Goal: Information Seeking & Learning: Learn about a topic

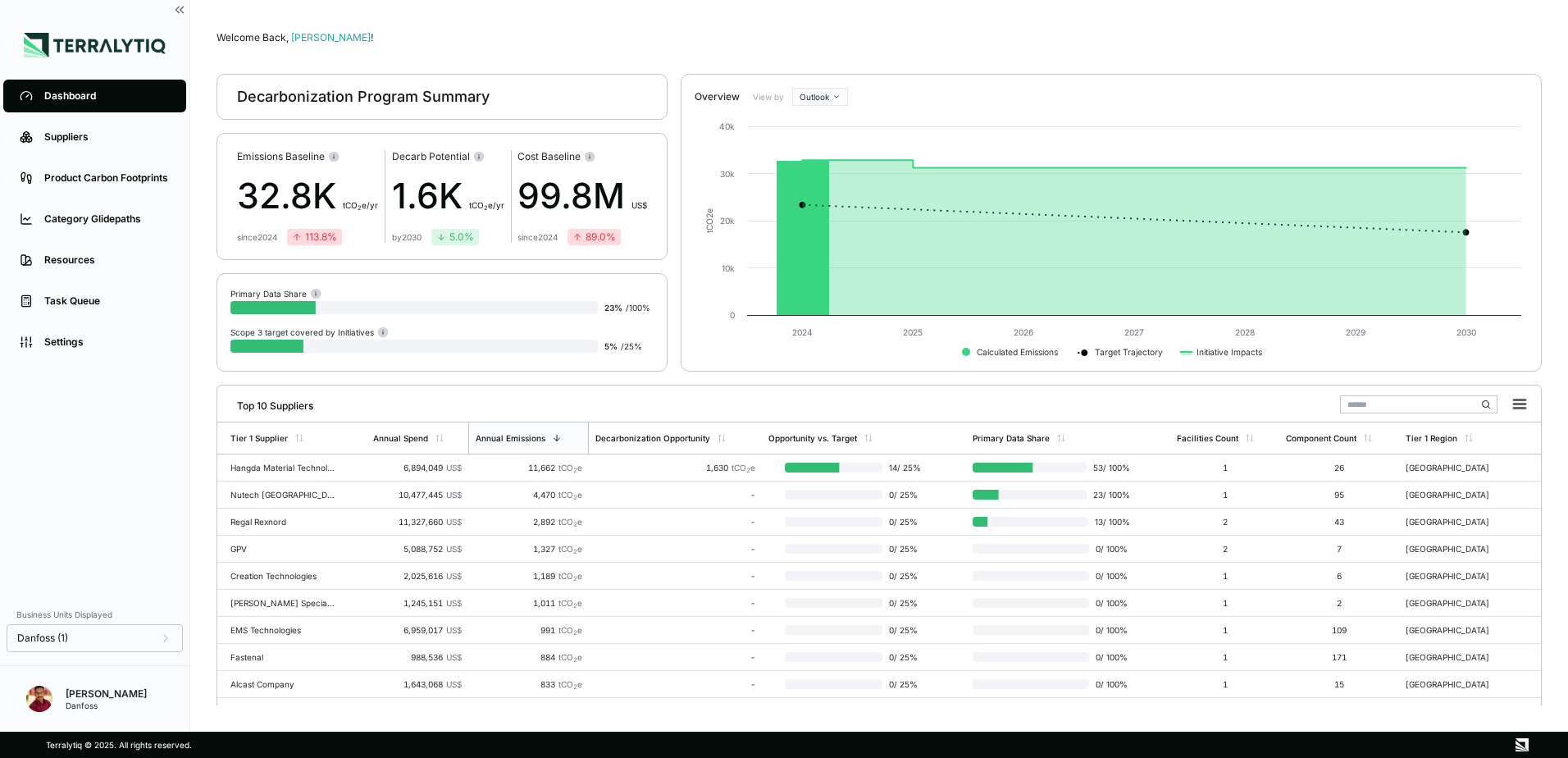
click at [123, 699] on div "[PERSON_NAME]" at bounding box center [105, 694] width 81 height 13
click at [98, 635] on div "Danfoss (1)" at bounding box center [94, 638] width 155 height 13
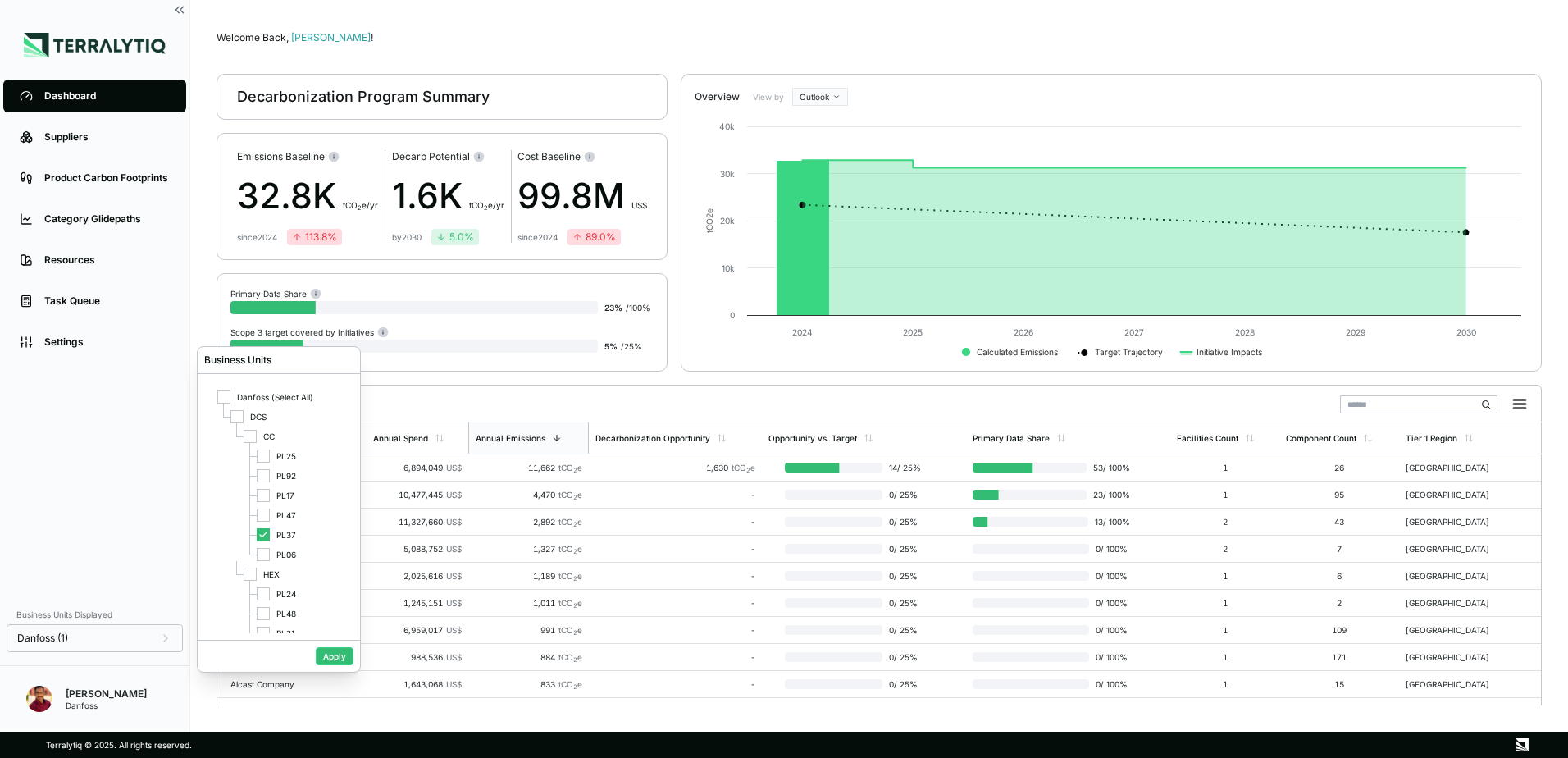
click at [127, 438] on div "Dashboard Suppliers Product Carbon Footprints Category Glidepaths Resources Tas…" at bounding box center [94, 337] width 190 height 523
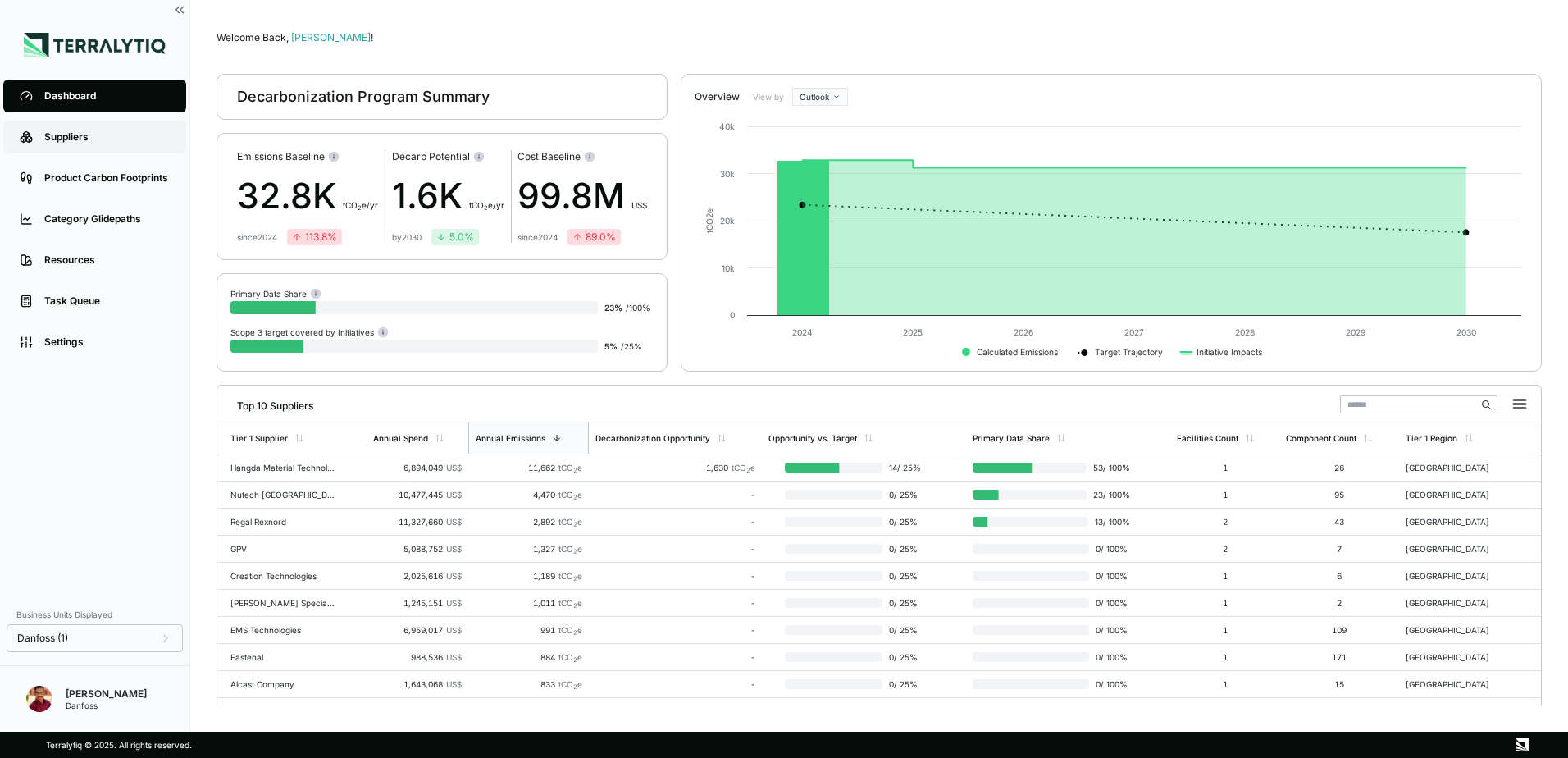
click at [90, 149] on link "Suppliers" at bounding box center [95, 137] width 183 height 33
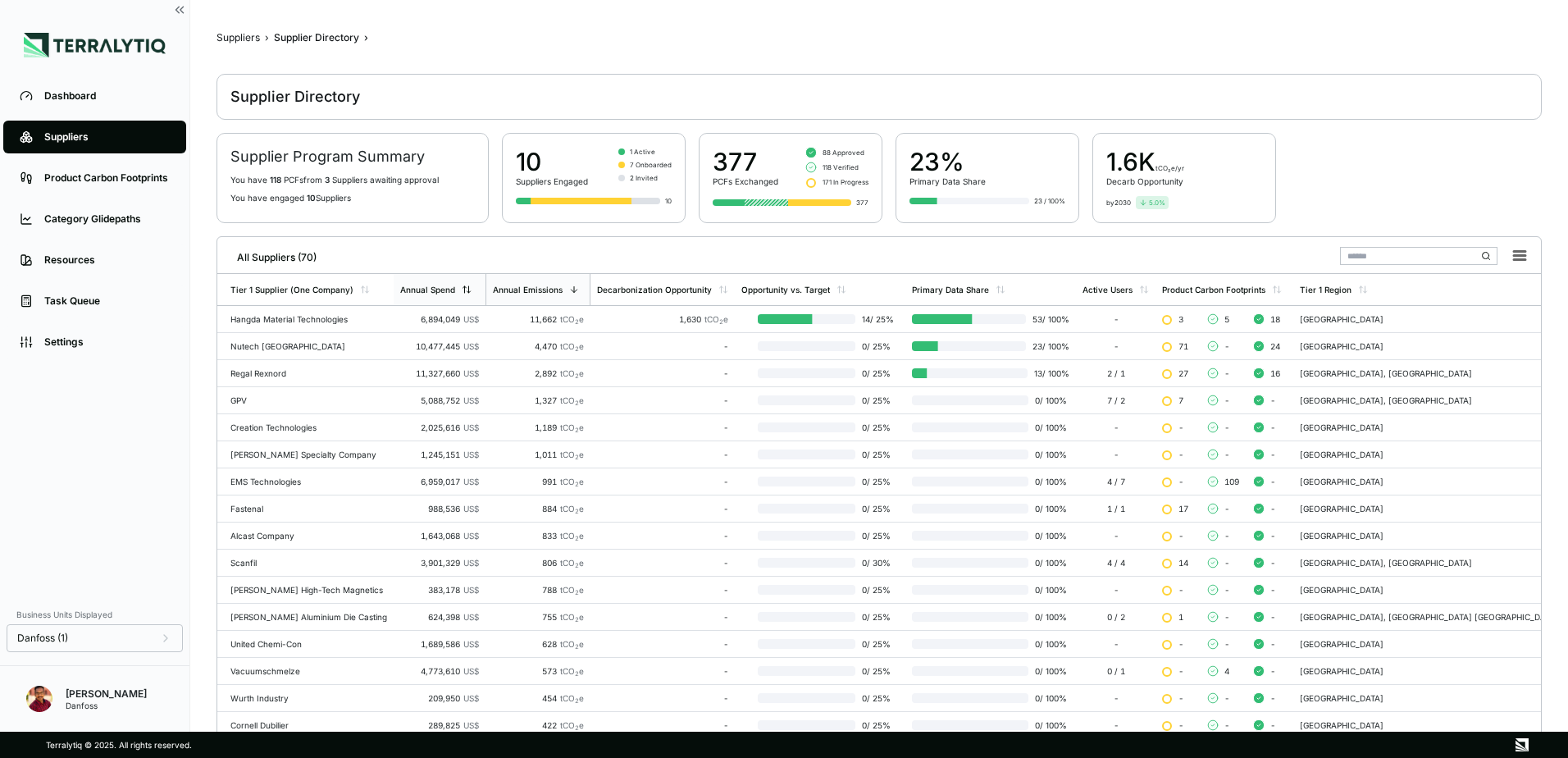
click at [481, 294] on div "Annual Spend" at bounding box center [439, 290] width 92 height 31
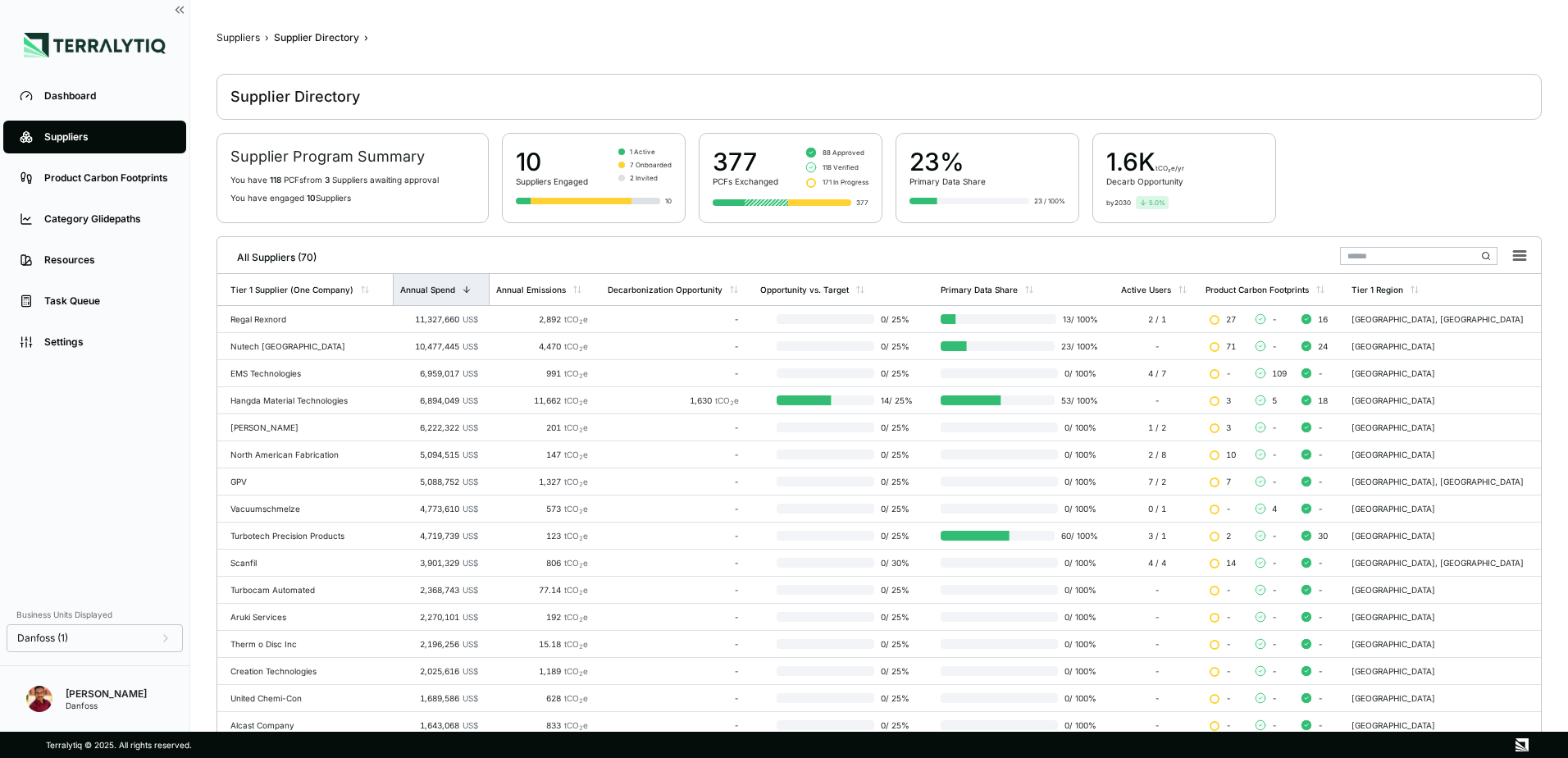
click at [462, 290] on icon at bounding box center [466, 290] width 10 height 10
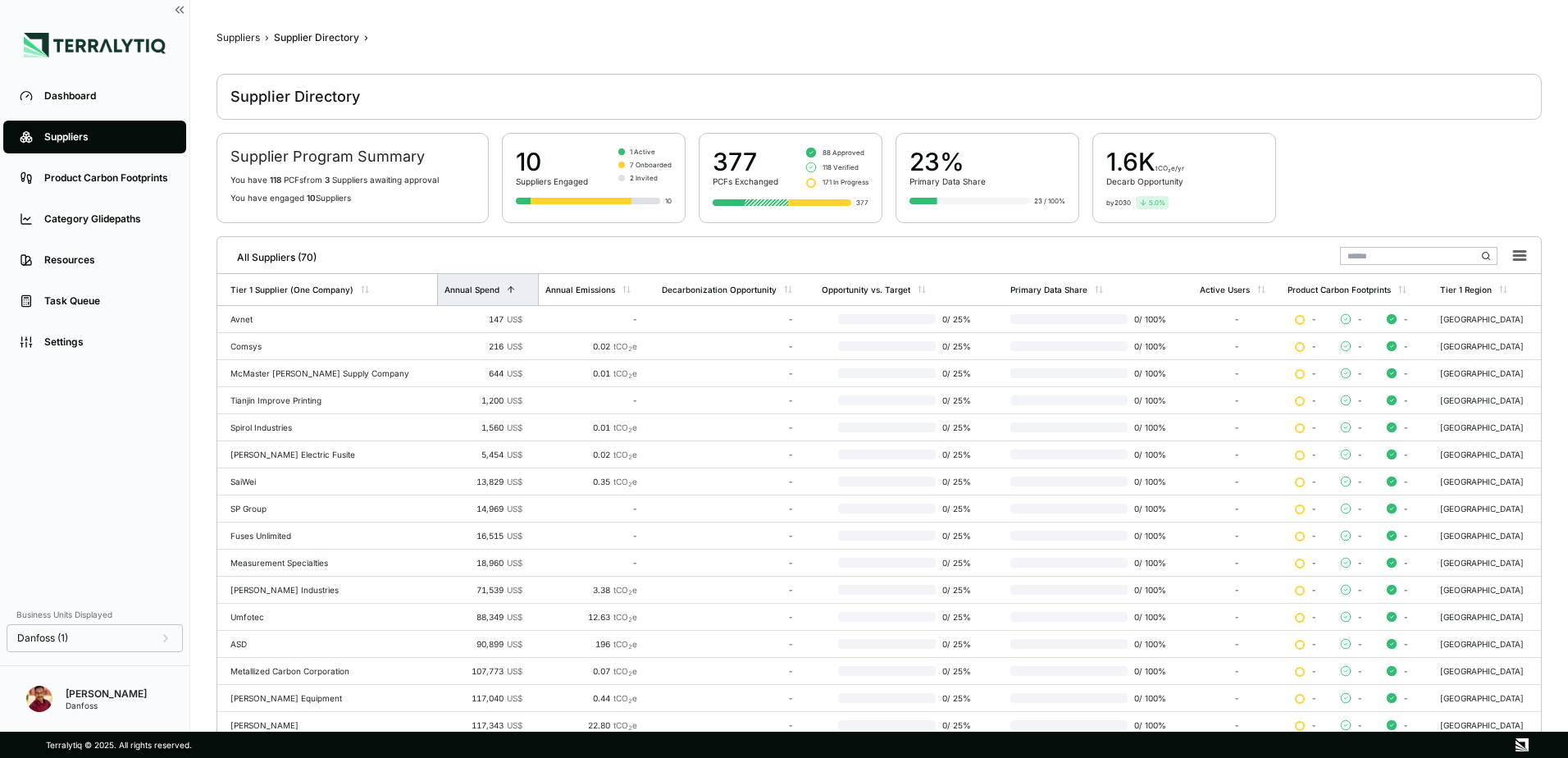
click at [461, 290] on div "Annual Spend" at bounding box center [480, 290] width 72 height 10
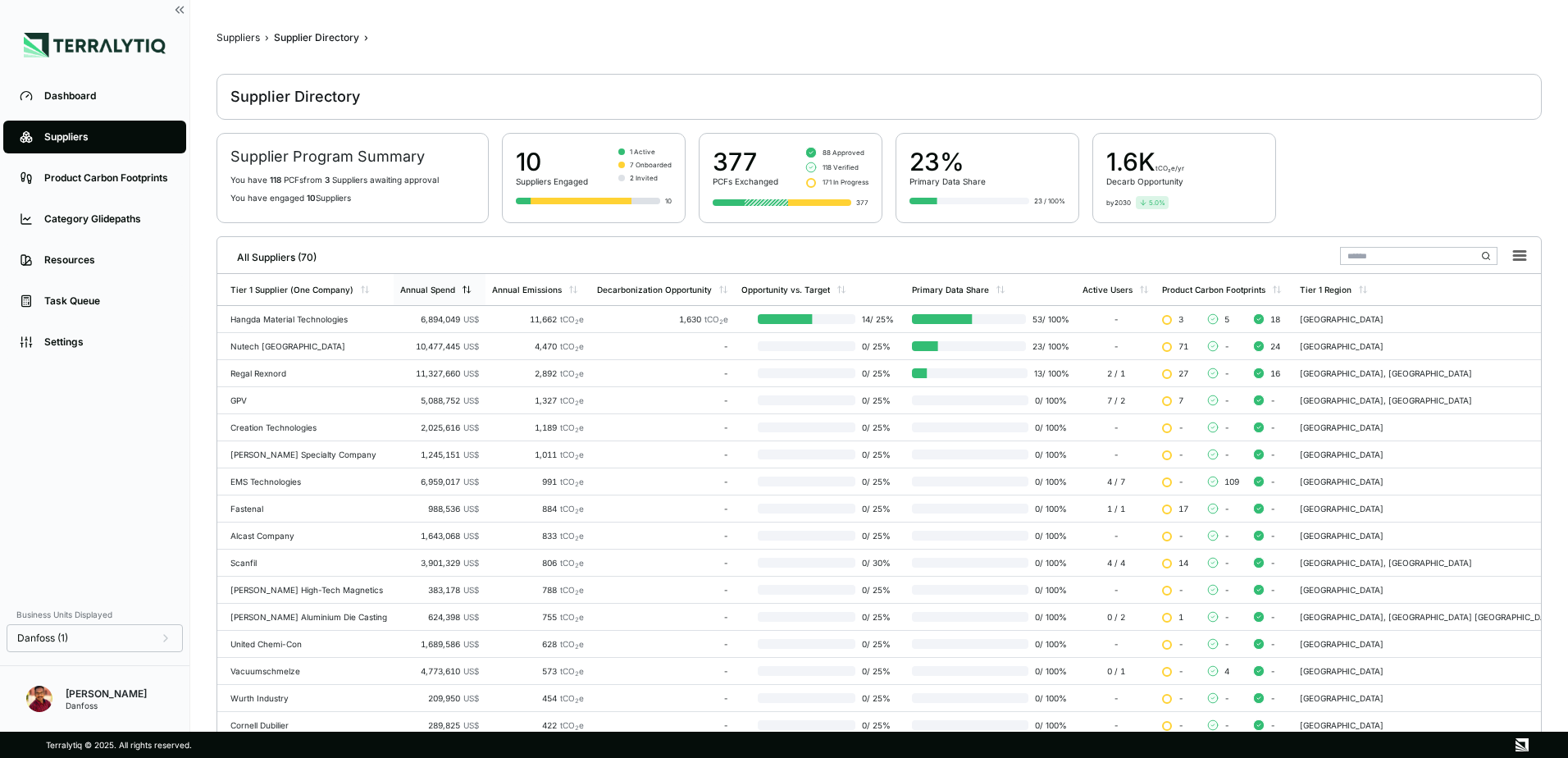
click at [472, 287] on icon at bounding box center [466, 290] width 10 height 10
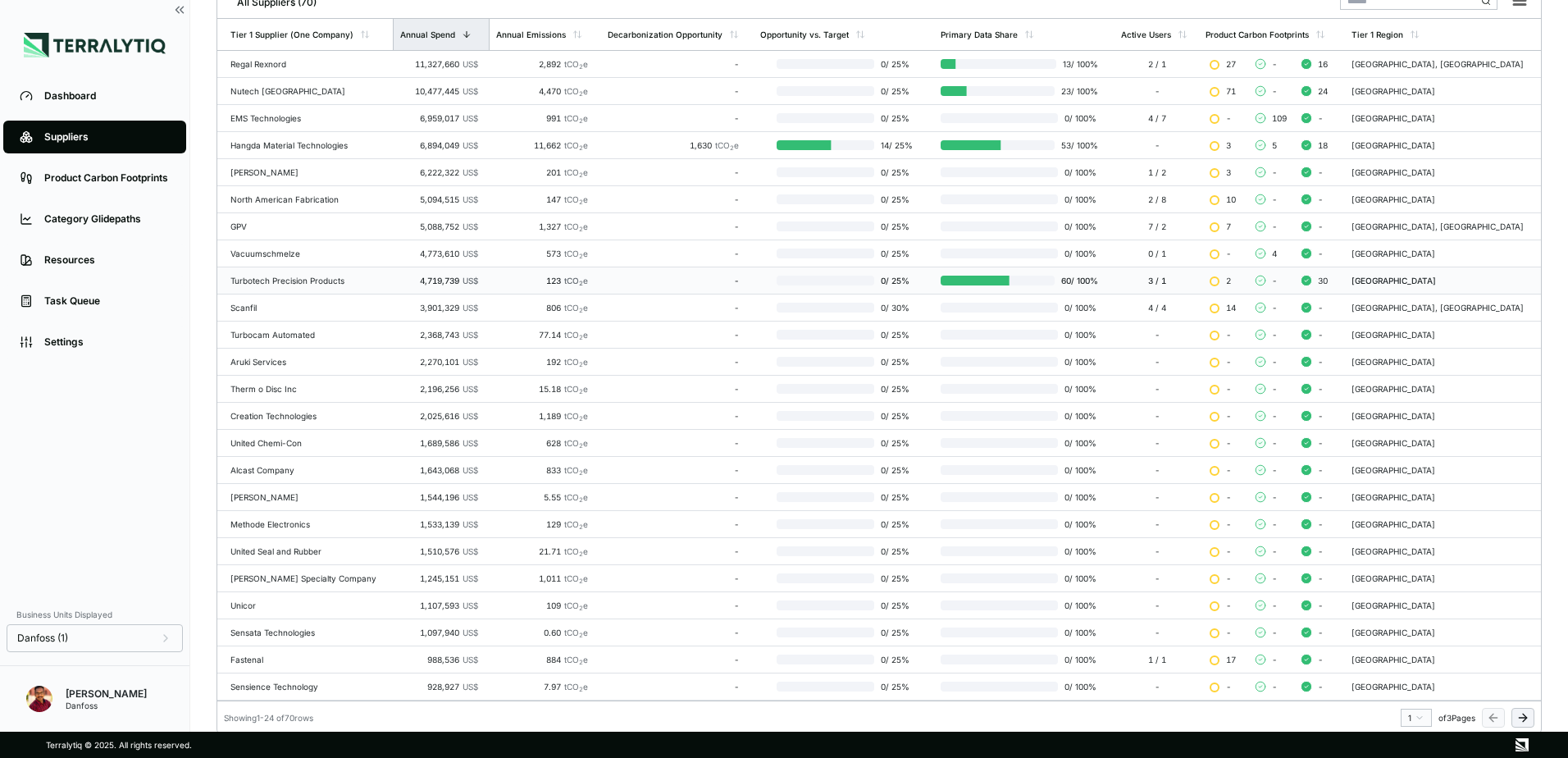
scroll to position [258, 0]
